Goal: Task Accomplishment & Management: Use online tool/utility

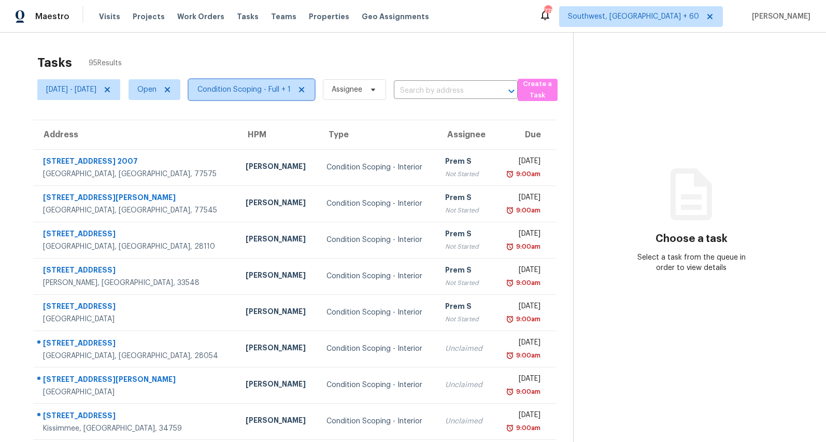
click at [283, 92] on span "Condition Scoping - Full + 1" at bounding box center [243, 89] width 93 height 10
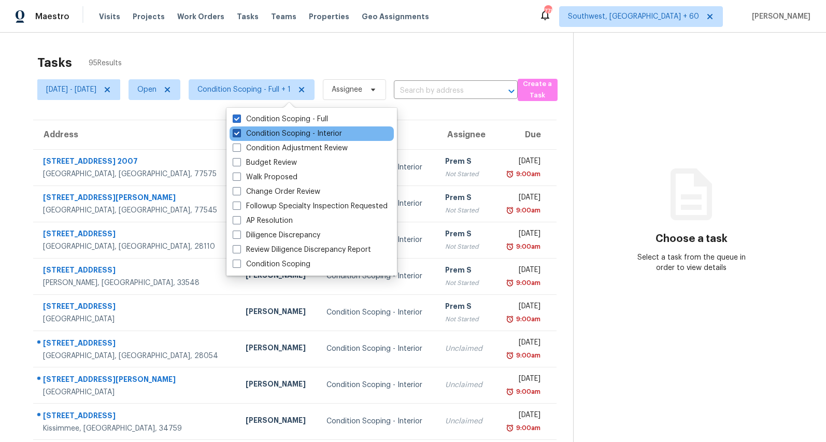
click at [271, 133] on label "Condition Scoping - Interior" at bounding box center [287, 133] width 109 height 10
click at [239, 133] on input "Condition Scoping - Interior" at bounding box center [236, 131] width 7 height 7
checkbox input "false"
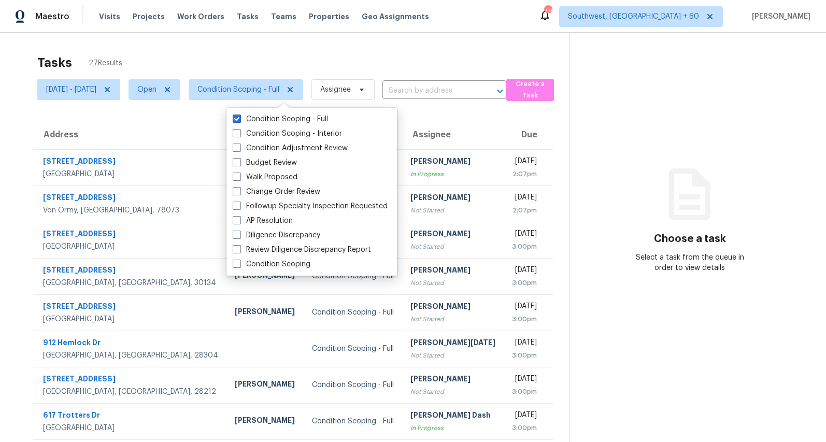
click at [311, 59] on div "Tasks 27 Results" at bounding box center [303, 62] width 532 height 27
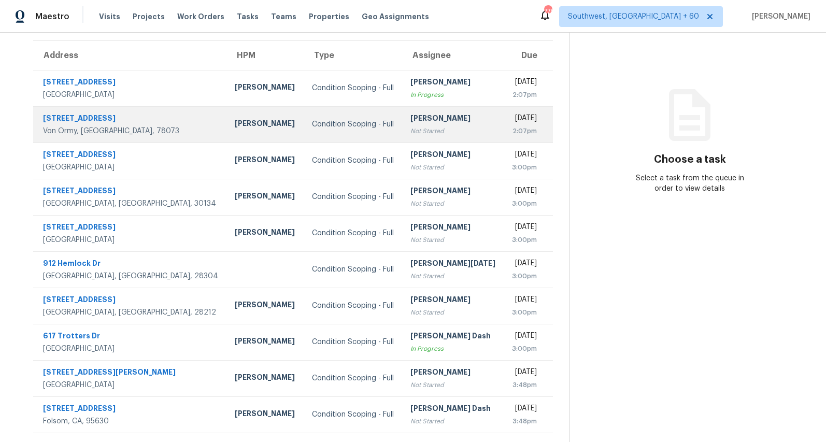
scroll to position [97, 0]
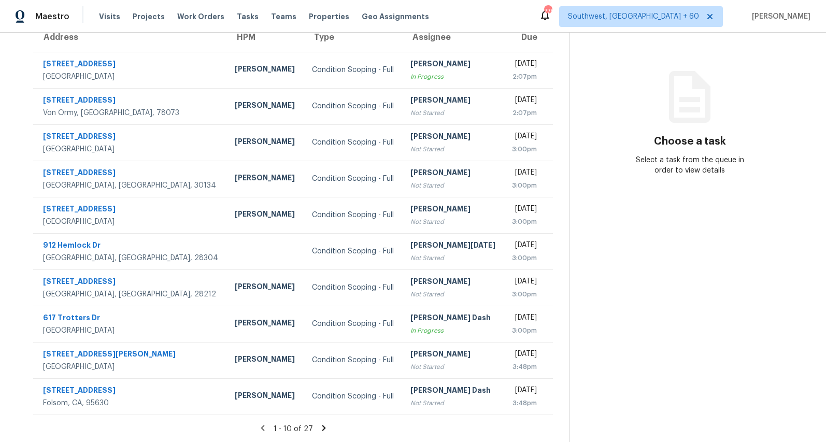
click at [328, 427] on icon at bounding box center [323, 427] width 9 height 9
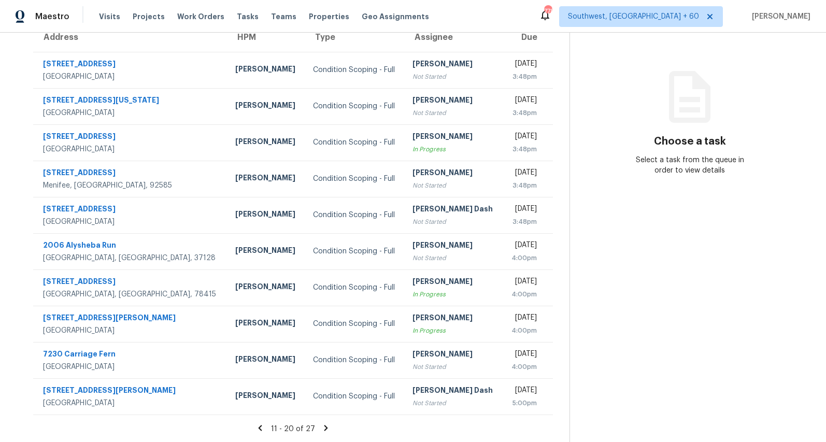
click at [328, 427] on icon at bounding box center [326, 428] width 4 height 6
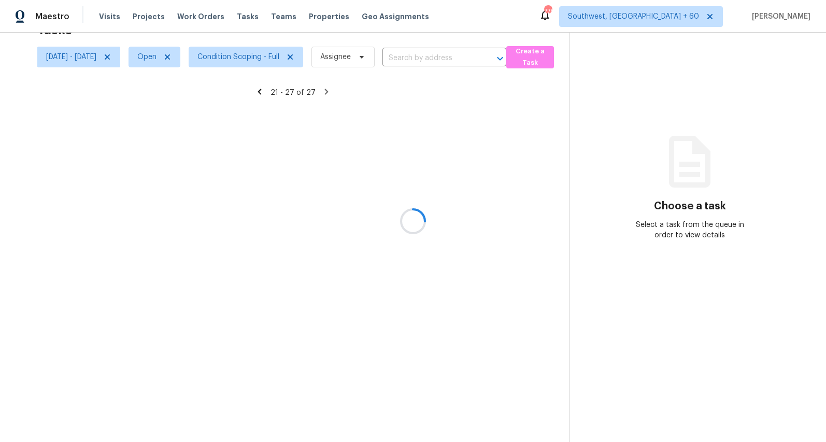
scroll to position [33, 0]
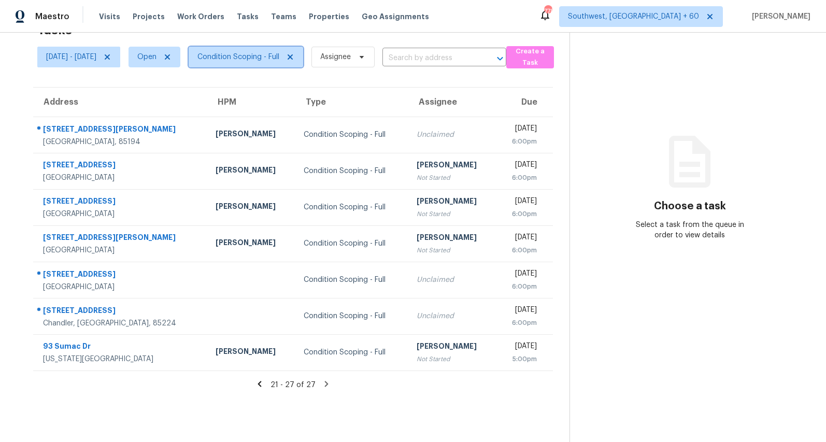
click at [276, 60] on span "Condition Scoping - Full" at bounding box center [238, 57] width 82 height 10
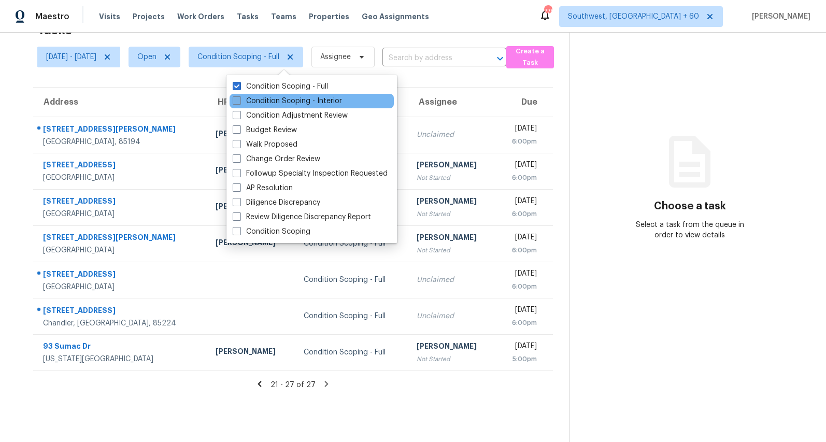
click at [270, 97] on label "Condition Scoping - Interior" at bounding box center [287, 101] width 109 height 10
click at [239, 97] on input "Condition Scoping - Interior" at bounding box center [236, 99] width 7 height 7
checkbox input "true"
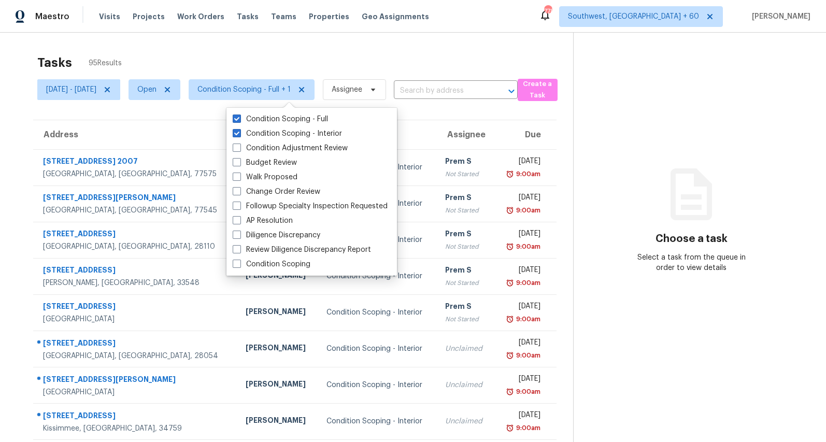
click at [290, 55] on div "Tasks 95 Results" at bounding box center [305, 62] width 536 height 27
